Goal: Task Accomplishment & Management: Use online tool/utility

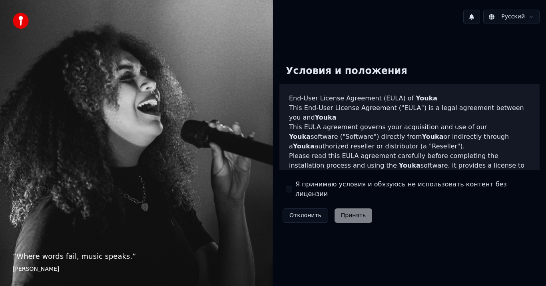
drag, startPoint x: 317, startPoint y: 187, endPoint x: 365, endPoint y: 209, distance: 52.4
click at [317, 187] on label "Я принимаю условия и обязуюсь не использовать контент без лицензии" at bounding box center [415, 189] width 238 height 19
click at [292, 187] on button "Я принимаю условия и обязуюсь не использовать контент без лицензии" at bounding box center [289, 189] width 6 height 6
click at [365, 209] on button "Принять" at bounding box center [354, 215] width 38 height 14
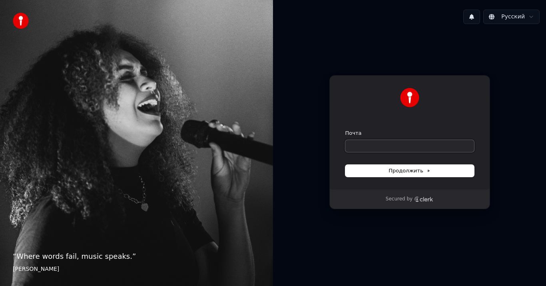
click at [390, 146] on input "Почта" at bounding box center [410, 146] width 129 height 12
type input "*"
click at [402, 169] on span "Продолжить" at bounding box center [410, 170] width 42 height 7
type input "**********"
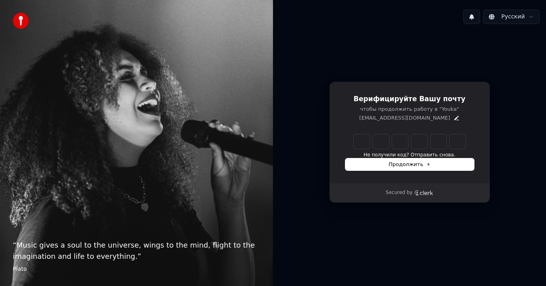
click at [364, 135] on input "Enter verification code" at bounding box center [410, 141] width 112 height 14
type input "******"
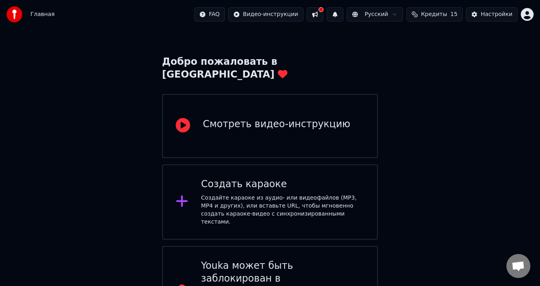
scroll to position [32, 0]
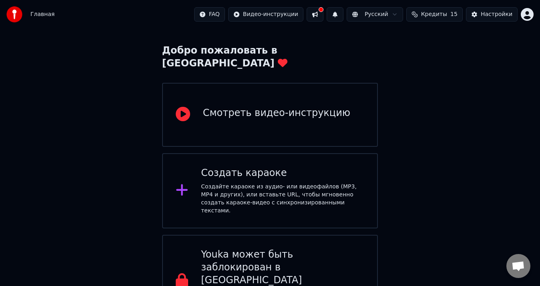
click at [326, 112] on div "Смотреть видео-инструкцию" at bounding box center [270, 115] width 216 height 64
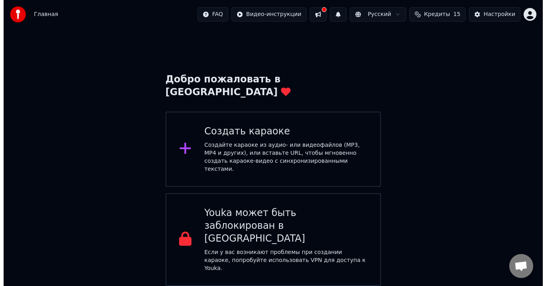
scroll to position [0, 0]
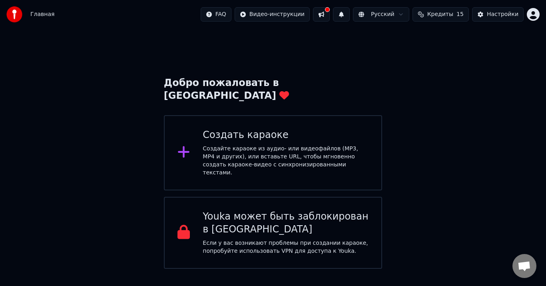
click at [248, 129] on div "Создать караоке" at bounding box center [286, 135] width 166 height 13
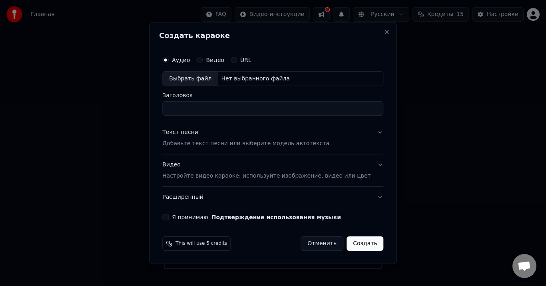
click at [250, 61] on label "URL" at bounding box center [245, 60] width 11 height 6
click at [237, 61] on button "URL" at bounding box center [234, 60] width 6 height 6
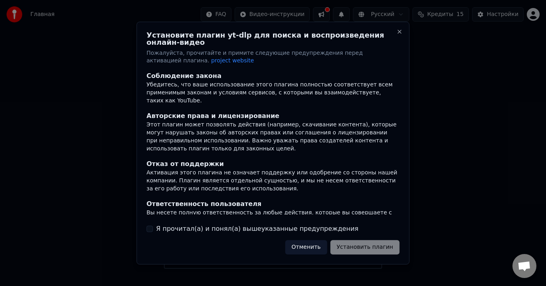
scroll to position [98, 0]
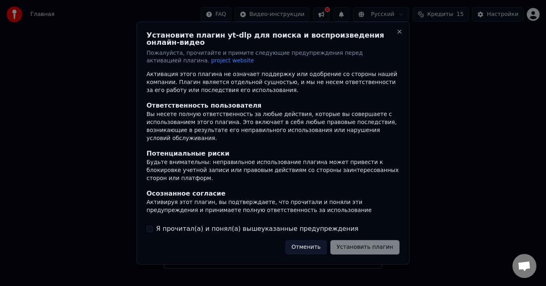
click at [243, 215] on div "Соблюдение закона Убедитесь, что ваше использование этого плагина полностью соо…" at bounding box center [273, 153] width 253 height 162
click at [236, 224] on label "Я прочитал(а) и понял(а) вышеуказанные предупреждения" at bounding box center [257, 229] width 202 height 10
click at [153, 226] on button "Я прочитал(а) и понял(а) вышеуказанные предупреждения" at bounding box center [150, 229] width 6 height 6
click at [367, 245] on button "Установить плагин" at bounding box center [364, 247] width 69 height 14
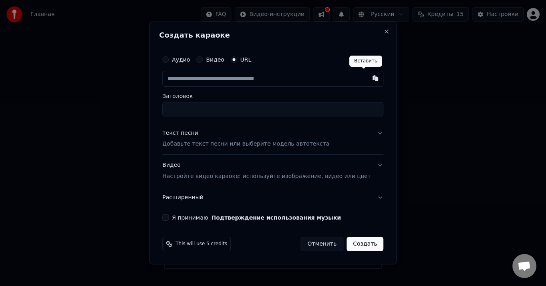
click at [368, 82] on button "button" at bounding box center [376, 78] width 16 height 14
type input "**********"
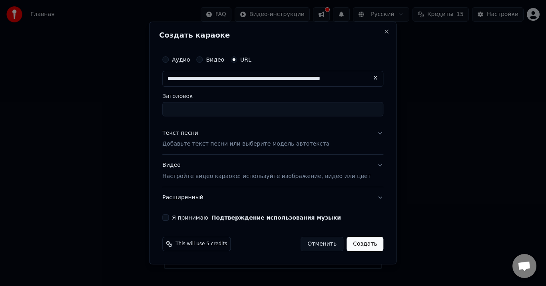
click at [203, 110] on input "Заголовок" at bounding box center [272, 109] width 221 height 14
type input "**********"
click at [364, 129] on button "Текст песни Добавьте текст песни или выберите модель автотекста" at bounding box center [272, 139] width 221 height 32
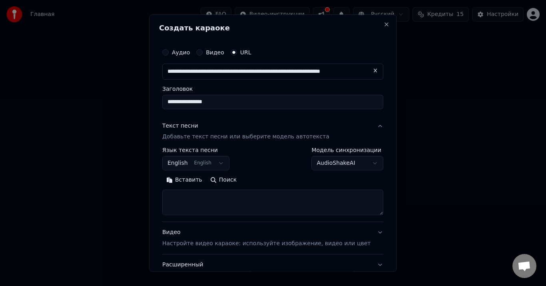
click at [222, 164] on button "English English" at bounding box center [195, 163] width 67 height 14
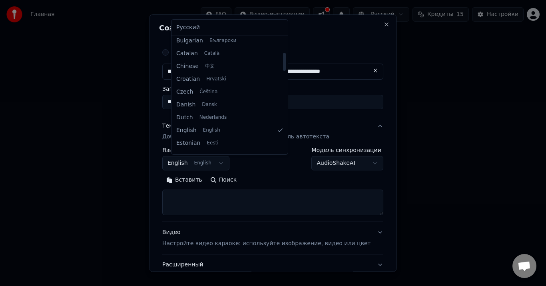
scroll to position [120, 0]
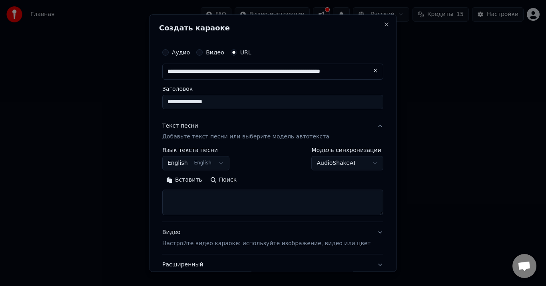
click at [348, 161] on body "**********" at bounding box center [273, 134] width 546 height 269
click at [276, 174] on body "**********" at bounding box center [273, 134] width 546 height 269
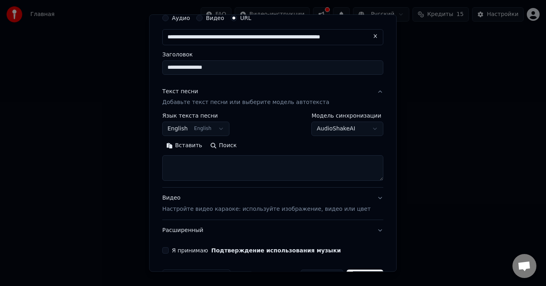
scroll to position [40, 0]
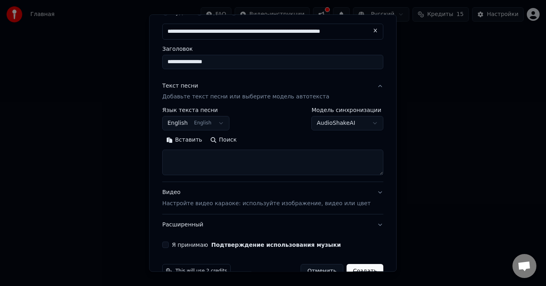
click at [243, 86] on div "Текст песни Добавьте текст песни или выберите модель автотекста" at bounding box center [245, 91] width 167 height 19
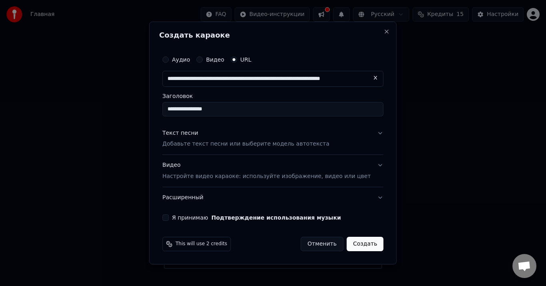
click at [196, 135] on div "Текст песни" at bounding box center [180, 133] width 36 height 8
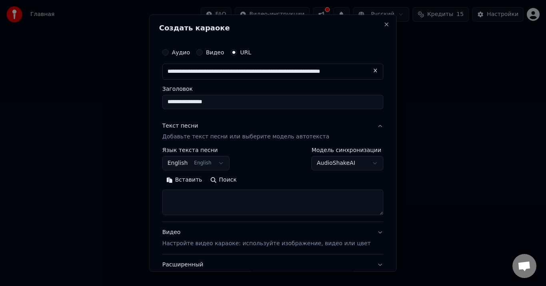
click at [197, 198] on textarea at bounding box center [272, 203] width 221 height 26
click at [192, 181] on button "Вставить" at bounding box center [184, 180] width 44 height 13
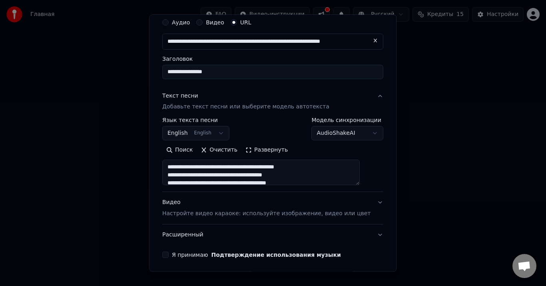
scroll to position [60, 0]
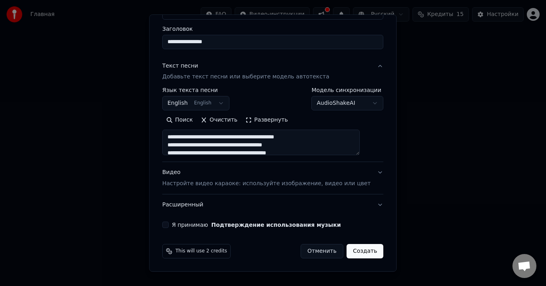
type textarea "**********"
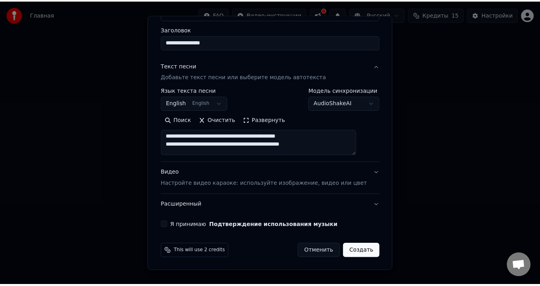
scroll to position [198, 0]
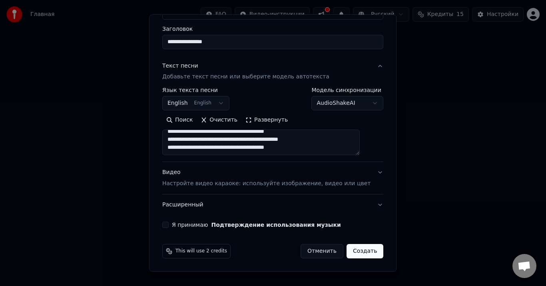
click at [169, 225] on button "Я принимаю Подтверждение использования музыки" at bounding box center [165, 225] width 6 height 6
click at [347, 250] on button "Создать" at bounding box center [365, 251] width 37 height 14
select select "**"
type textarea "**********"
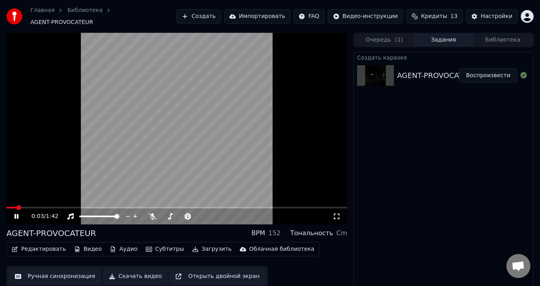
click at [40, 207] on span at bounding box center [176, 208] width 340 height 2
click at [20, 207] on span at bounding box center [12, 208] width 13 height 2
click at [143, 113] on video at bounding box center [176, 129] width 340 height 192
click at [500, 73] on button "Воспроизвести" at bounding box center [488, 75] width 58 height 14
drag, startPoint x: 177, startPoint y: 146, endPoint x: 179, endPoint y: 182, distance: 36.1
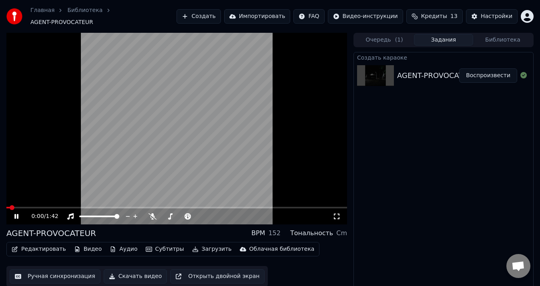
click at [176, 147] on video at bounding box center [176, 129] width 340 height 192
click at [187, 277] on button "Открыть двойной экран" at bounding box center [217, 276] width 94 height 14
click at [128, 158] on video at bounding box center [176, 129] width 340 height 192
click at [382, 39] on button "Очередь ( 1 )" at bounding box center [383, 40] width 59 height 12
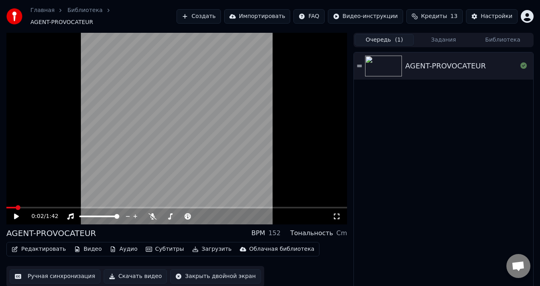
click at [438, 33] on div "Очередь ( 1 ) Задания Библиотека" at bounding box center [443, 40] width 180 height 14
click at [447, 33] on div "Очередь ( 1 ) Задания Библиотека" at bounding box center [443, 40] width 180 height 14
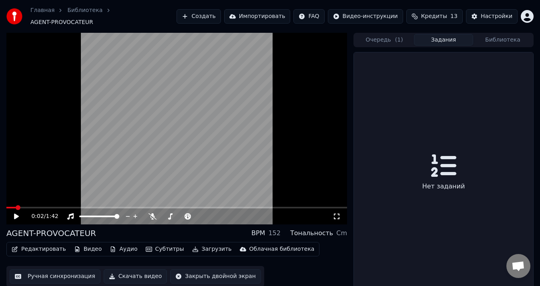
click at [440, 38] on button "Задания" at bounding box center [443, 40] width 59 height 12
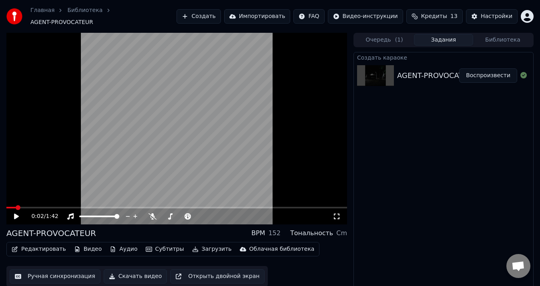
click at [170, 123] on video at bounding box center [176, 129] width 340 height 192
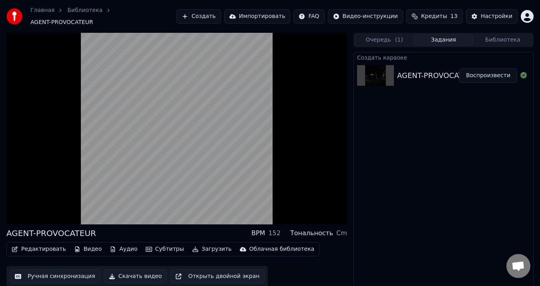
click at [483, 36] on button "Библиотека" at bounding box center [502, 40] width 59 height 12
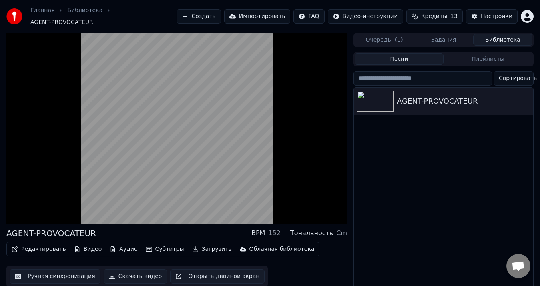
click at [449, 36] on button "Задания" at bounding box center [443, 40] width 59 height 12
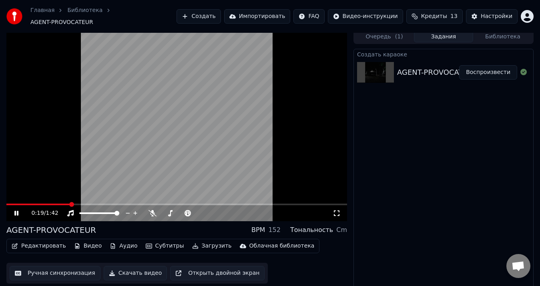
scroll to position [5, 0]
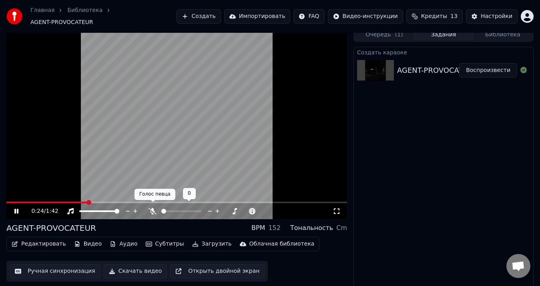
click at [153, 208] on icon at bounding box center [152, 211] width 8 height 6
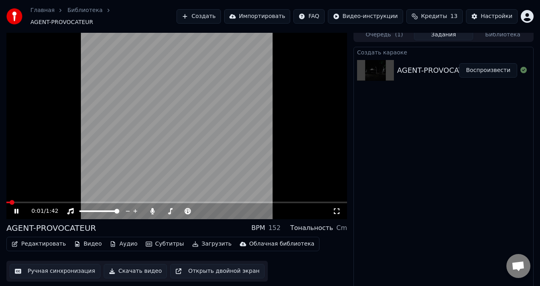
click at [6, 203] on span at bounding box center [7, 203] width 3 height 2
click at [24, 196] on video at bounding box center [176, 124] width 340 height 192
click at [37, 197] on video at bounding box center [176, 124] width 340 height 192
click at [35, 202] on span at bounding box center [176, 203] width 340 height 2
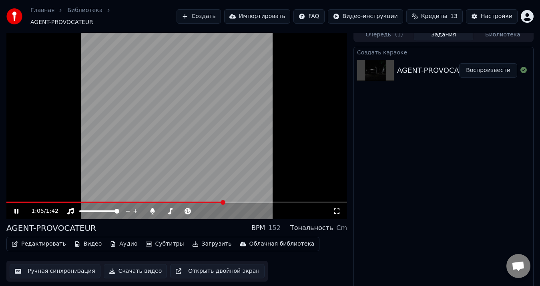
click at [106, 149] on video at bounding box center [176, 124] width 340 height 192
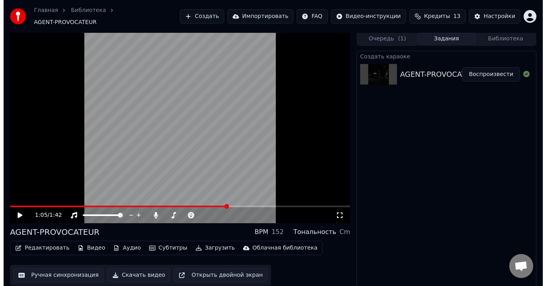
scroll to position [0, 0]
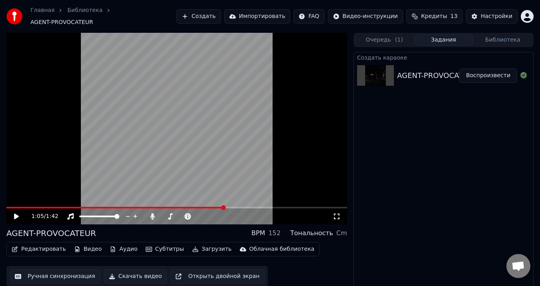
click at [220, 14] on button "Создать" at bounding box center [198, 16] width 44 height 14
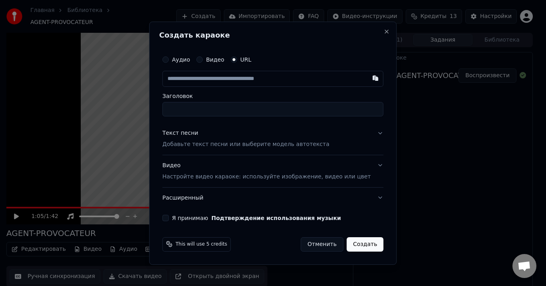
click at [267, 71] on input "text" at bounding box center [272, 79] width 221 height 16
click at [236, 111] on input "Заголовок" at bounding box center [272, 109] width 221 height 14
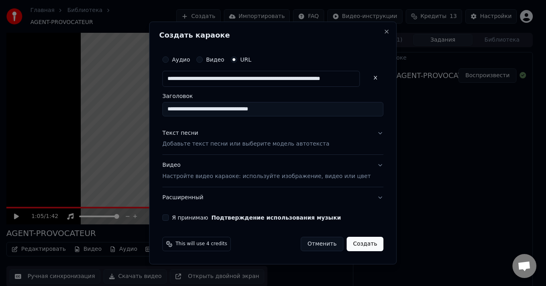
type input "**********"
click at [238, 146] on p "Добавьте текст песни или выберите модель автотекста" at bounding box center [245, 144] width 167 height 8
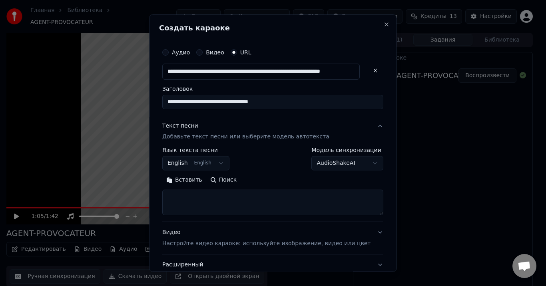
click at [197, 191] on textarea at bounding box center [272, 203] width 221 height 26
paste textarea "**********"
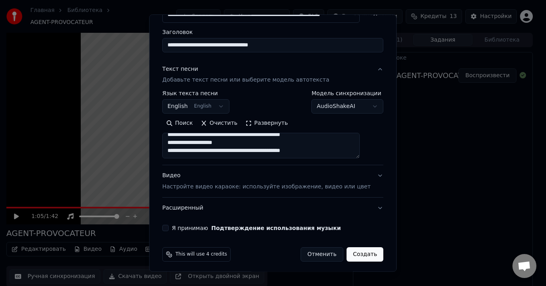
scroll to position [60, 0]
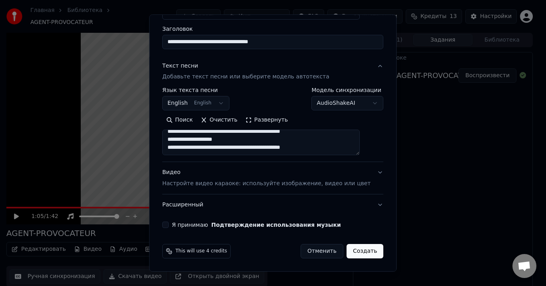
type textarea "**********"
drag, startPoint x: 165, startPoint y: 222, endPoint x: 172, endPoint y: 224, distance: 7.6
click at [171, 224] on div "**********" at bounding box center [273, 143] width 248 height 258
drag, startPoint x: 172, startPoint y: 224, endPoint x: 181, endPoint y: 230, distance: 10.2
click at [169, 225] on button "Я принимаю Подтверждение использования музыки" at bounding box center [165, 225] width 6 height 6
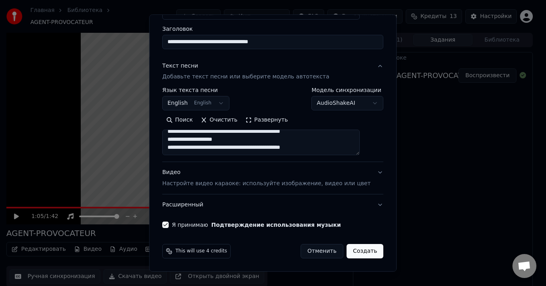
click at [354, 252] on button "Создать" at bounding box center [365, 251] width 37 height 14
select select "**"
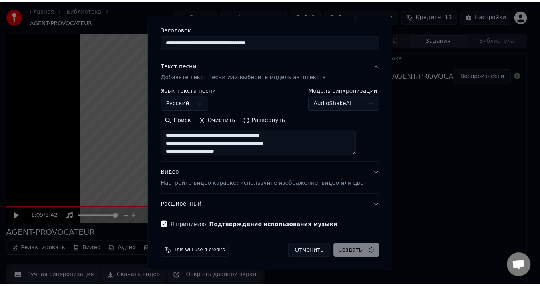
scroll to position [186, 0]
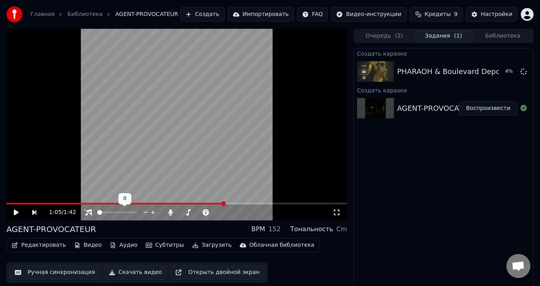
click at [97, 210] on span at bounding box center [99, 212] width 5 height 5
click at [152, 212] on icon at bounding box center [153, 212] width 4 height 4
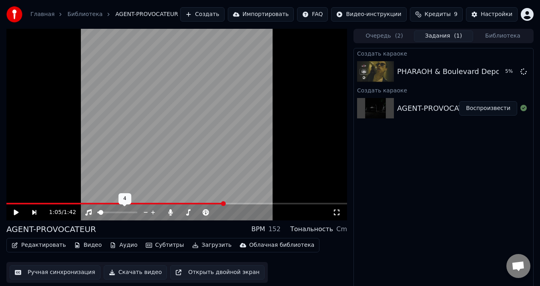
click at [152, 212] on icon at bounding box center [153, 212] width 4 height 4
drag, startPoint x: 72, startPoint y: 205, endPoint x: 0, endPoint y: 218, distance: 72.9
click at [0, 217] on div "1:05 / 1:42 AGENT-PROVOCATEUR BPM 152 Тональность Cm Редактировать Видео Аудио …" at bounding box center [270, 160] width 540 height 262
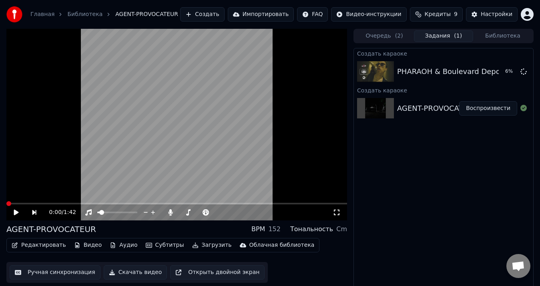
click at [6, 204] on span at bounding box center [6, 204] width 0 height 2
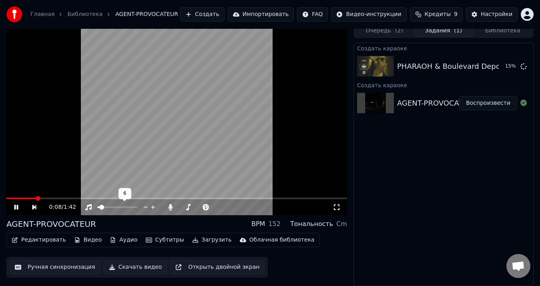
click at [150, 208] on icon at bounding box center [153, 207] width 8 height 8
click at [136, 206] on span at bounding box center [117, 207] width 40 height 2
click at [97, 205] on span at bounding box center [99, 207] width 5 height 5
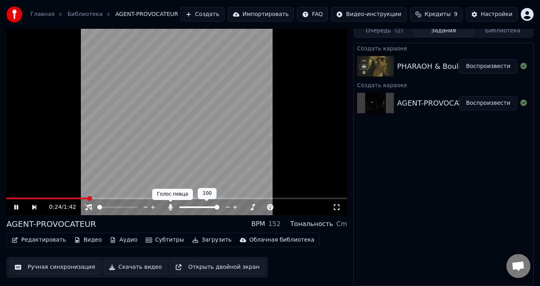
click at [170, 209] on icon at bounding box center [170, 207] width 4 height 6
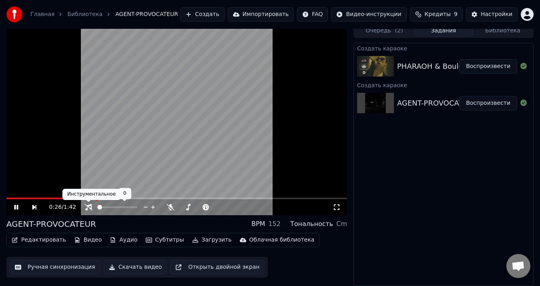
click at [86, 204] on icon at bounding box center [88, 207] width 8 height 6
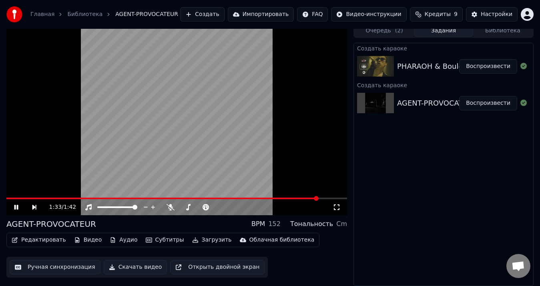
click at [152, 105] on video at bounding box center [176, 120] width 340 height 192
click at [424, 69] on div "PHARAOH & Boulevard Depo - 5 Минут Назад" at bounding box center [480, 66] width 166 height 11
click at [499, 70] on button "Воспроизвести" at bounding box center [488, 66] width 58 height 14
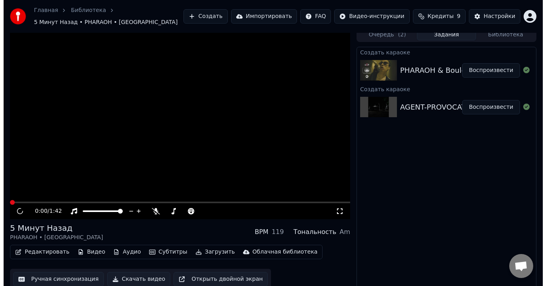
scroll to position [9, 0]
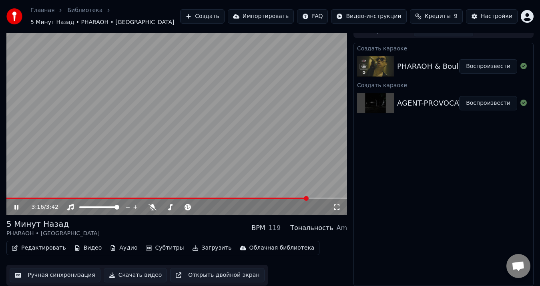
click at [238, 56] on video at bounding box center [176, 120] width 340 height 192
click at [221, 16] on button "Создать" at bounding box center [202, 16] width 44 height 14
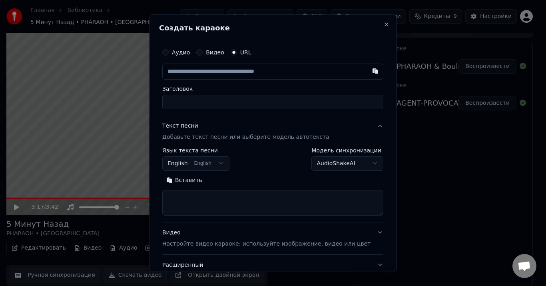
click at [274, 73] on input "text" at bounding box center [272, 72] width 221 height 16
type input "**********"
click at [248, 102] on input "Заголовок" at bounding box center [272, 102] width 221 height 14
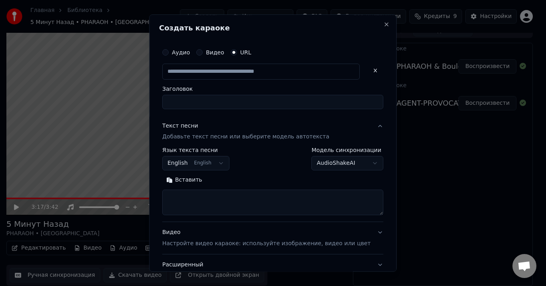
type input "**********"
type input "******"
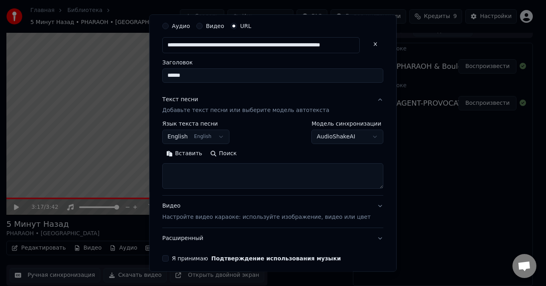
scroll to position [40, 0]
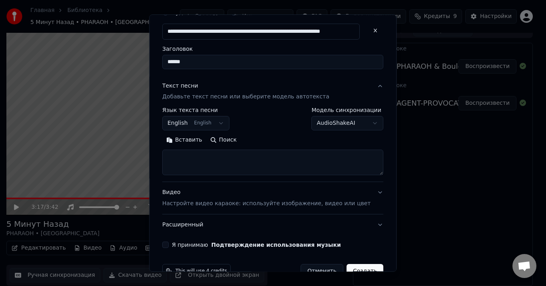
drag, startPoint x: 202, startPoint y: 165, endPoint x: 113, endPoint y: 58, distance: 139.2
click at [202, 165] on textarea at bounding box center [272, 163] width 221 height 26
click at [214, 159] on textarea at bounding box center [272, 163] width 221 height 26
paste textarea "**********"
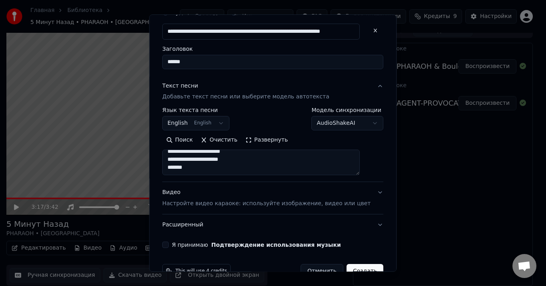
type textarea "**********"
click at [169, 247] on button "Я принимаю Подтверждение использования музыки" at bounding box center [165, 245] width 6 height 6
click at [347, 265] on button "Создать" at bounding box center [365, 271] width 37 height 14
select select "**"
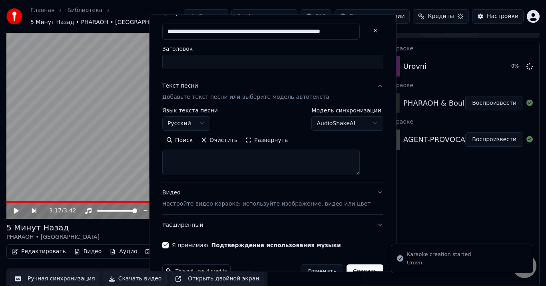
select select
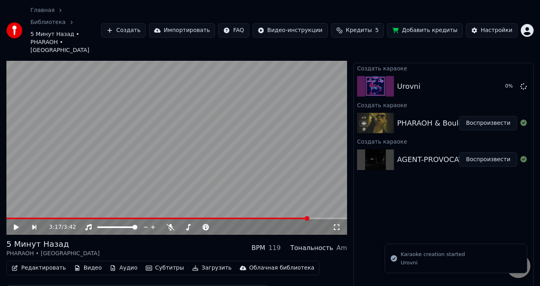
scroll to position [0, 0]
click at [452, 81] on div "Urovni" at bounding box center [428, 86] width 62 height 11
click at [452, 73] on div "Urovni Воспроизвести" at bounding box center [443, 86] width 179 height 27
click at [490, 79] on button "Воспроизвести" at bounding box center [488, 86] width 58 height 14
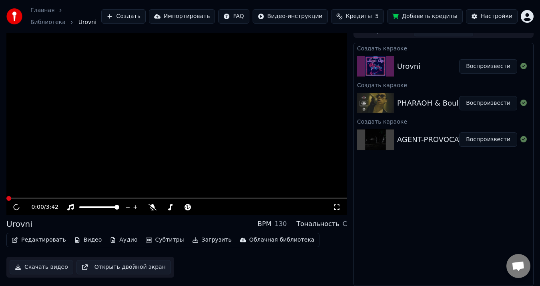
scroll to position [5, 0]
